Goal: Information Seeking & Learning: Learn about a topic

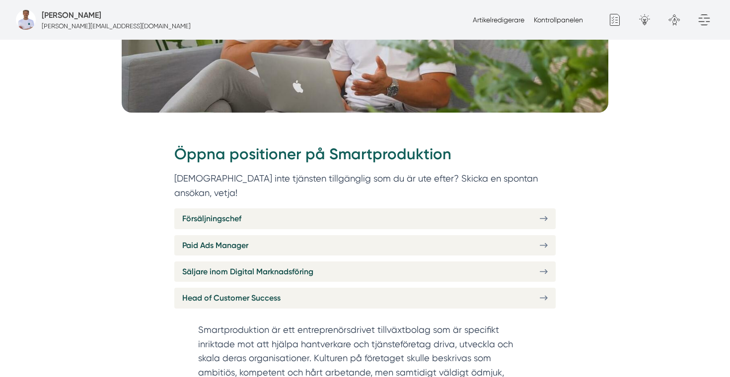
scroll to position [299, 0]
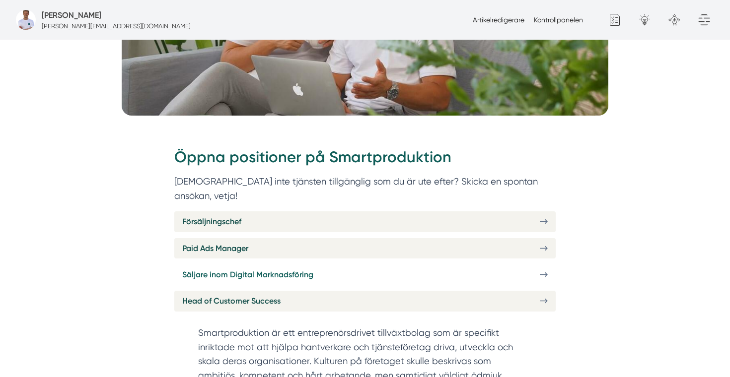
click at [253, 269] on span "Säljare inom Digital Marknadsföring" at bounding box center [247, 275] width 131 height 12
